Goal: Transaction & Acquisition: Purchase product/service

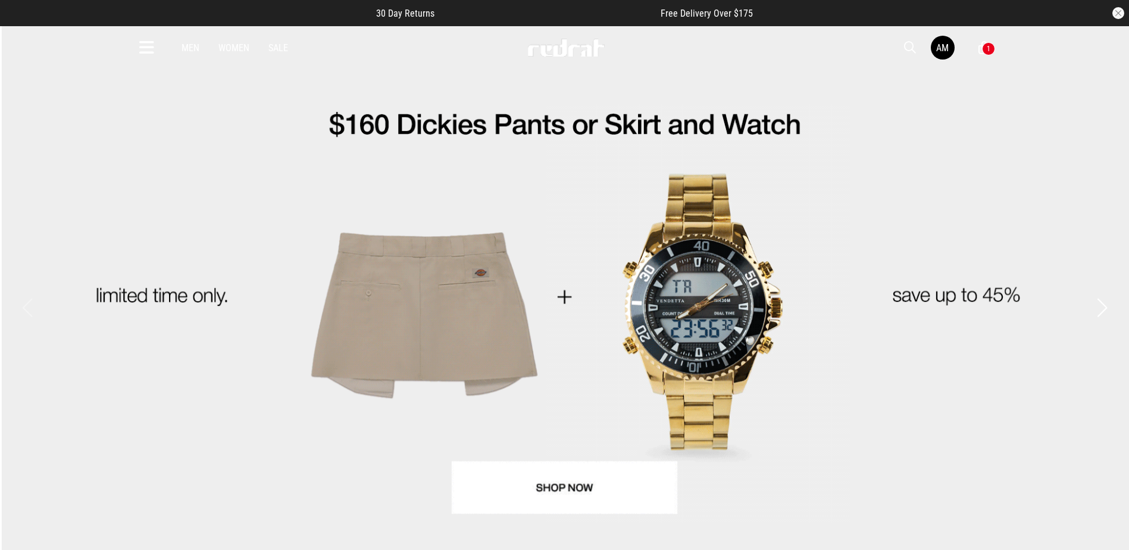
click at [151, 52] on icon at bounding box center [146, 48] width 15 height 20
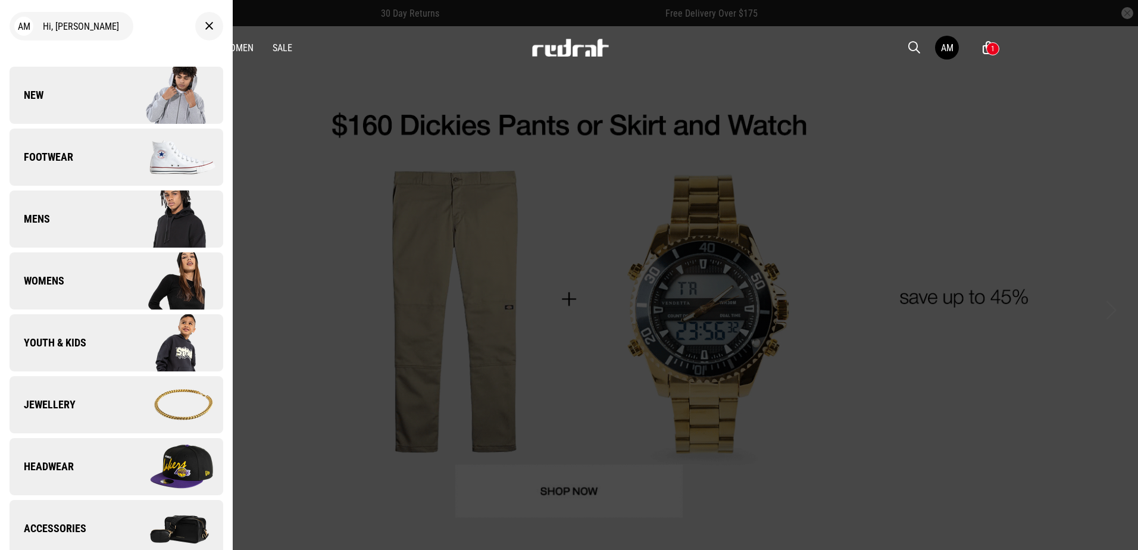
click at [140, 98] on img at bounding box center [169, 95] width 107 height 60
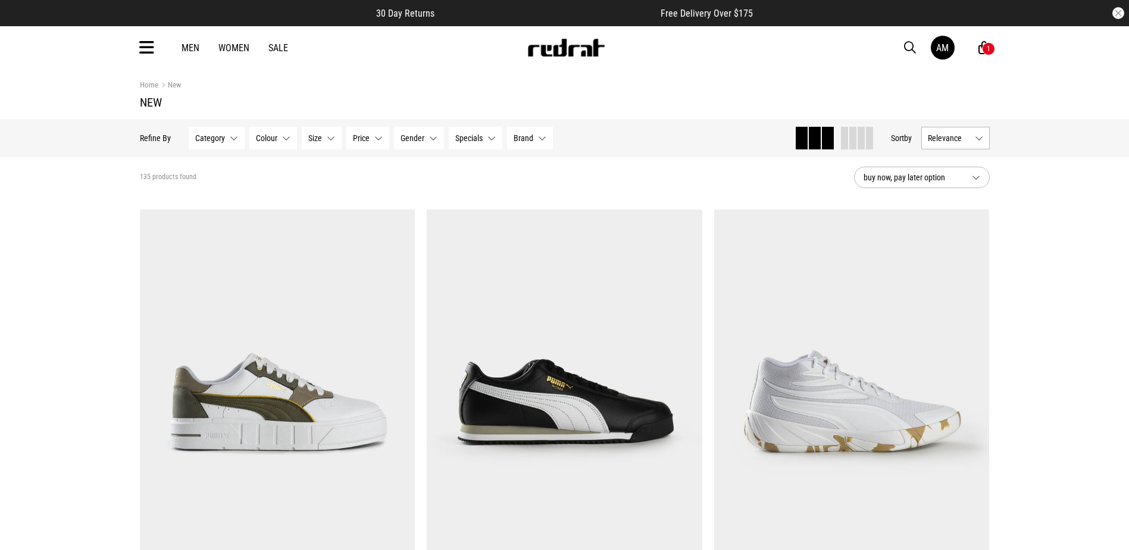
click at [988, 49] on div "1" at bounding box center [989, 49] width 4 height 8
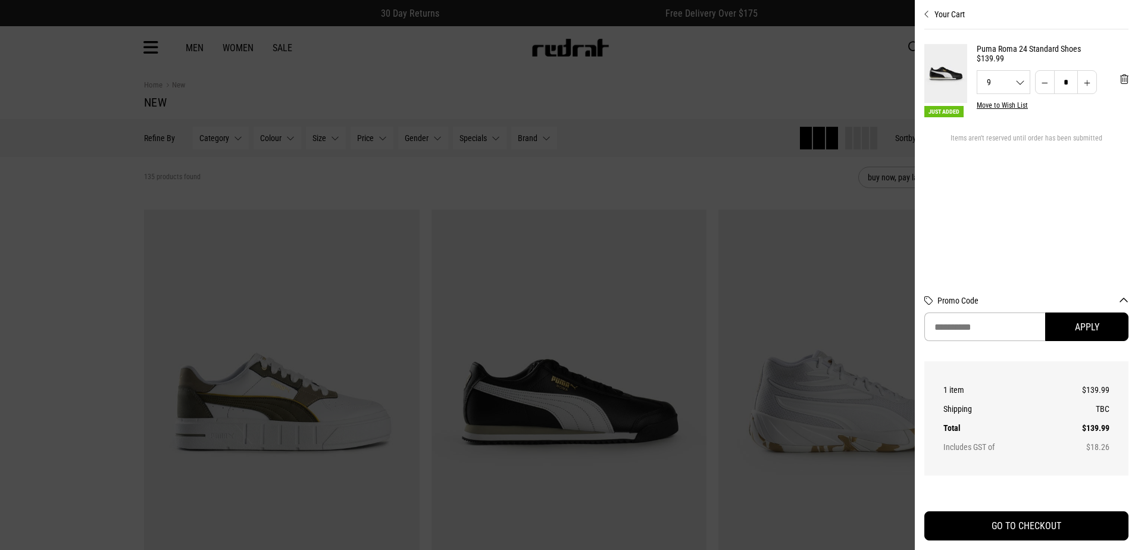
click at [1128, 82] on div "Your Cart Just Added Puma Roma 24 Standard Shoes $139.99 9 8 9 10 11 12 13 * * …" at bounding box center [1026, 275] width 223 height 550
click at [1123, 82] on span "'Remove from cart" at bounding box center [1124, 79] width 8 height 11
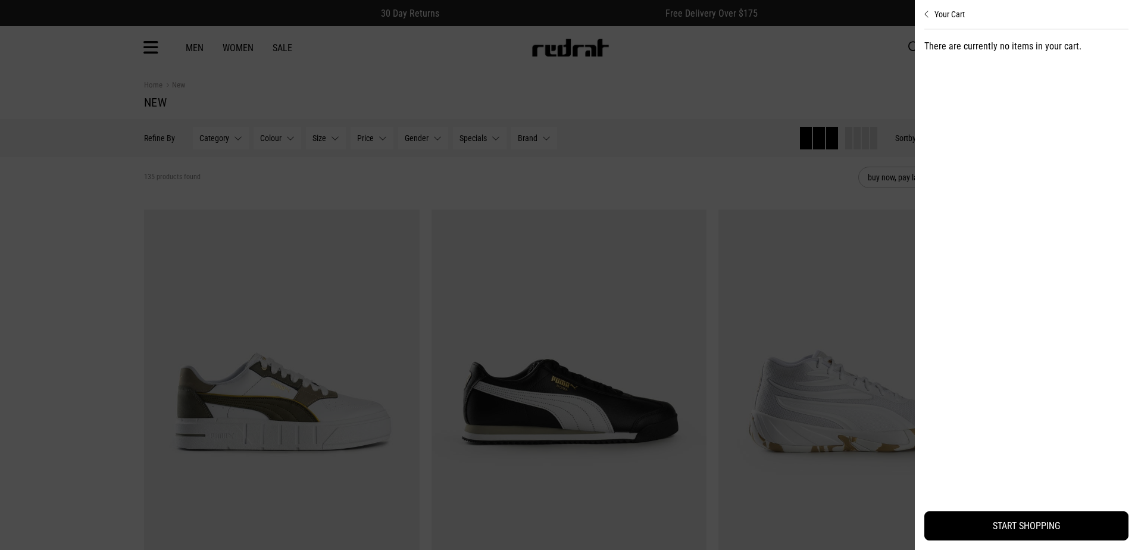
click at [928, 11] on icon "Close cart preview" at bounding box center [926, 15] width 5 height 10
